Goal: Information Seeking & Learning: Compare options

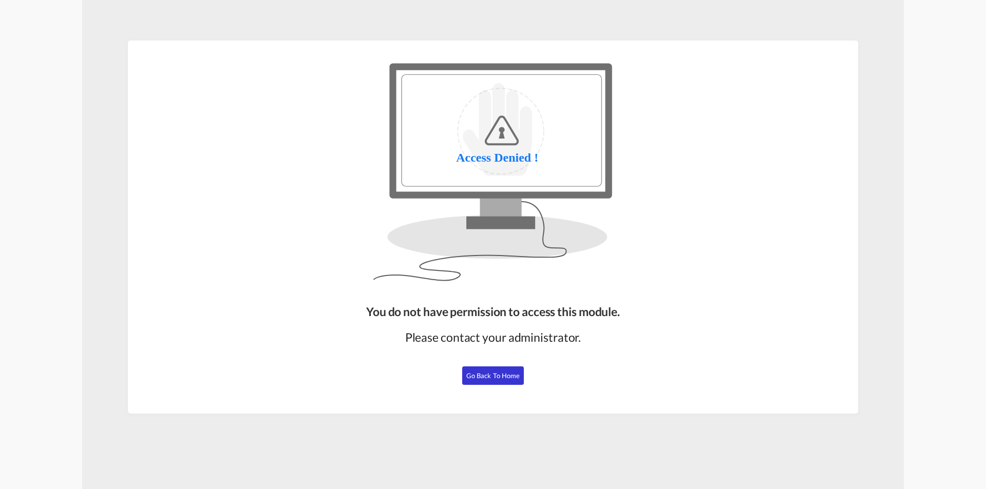
click at [481, 381] on button "Go Back to Home" at bounding box center [493, 376] width 62 height 18
